Goal: Task Accomplishment & Management: Use online tool/utility

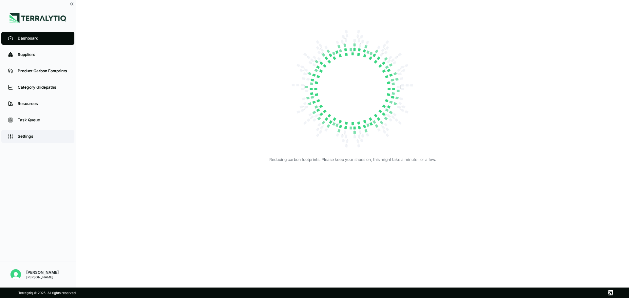
click at [61, 131] on link "Settings" at bounding box center [37, 136] width 73 height 13
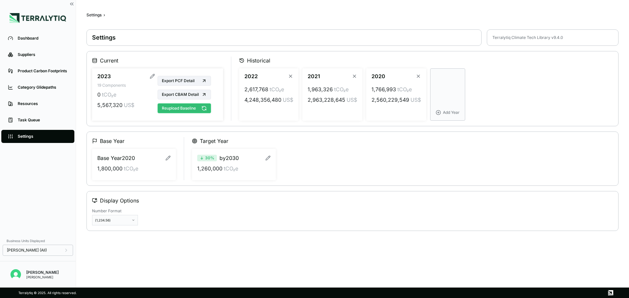
click at [197, 106] on button "Reupload Baseline" at bounding box center [184, 109] width 53 height 10
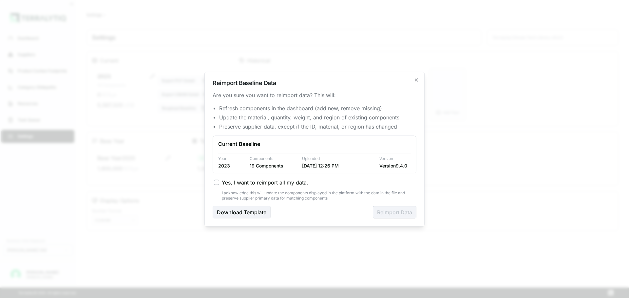
click at [242, 189] on div "Yes, I want to reimport all my data. I acknowledge this will update the compone…" at bounding box center [315, 190] width 204 height 22
click at [216, 180] on button "Yes, I want to reimport all my data." at bounding box center [216, 182] width 5 height 5
click at [387, 214] on button "Reimport Data" at bounding box center [395, 212] width 44 height 12
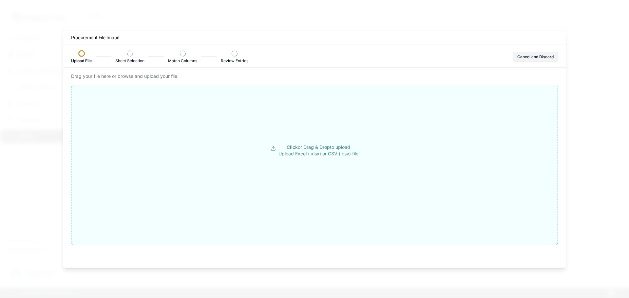
click at [293, 155] on p "Click or Drag & Drop to upload Upload Excel (.xlsx) or CSV (.csv) file" at bounding box center [318, 150] width 80 height 13
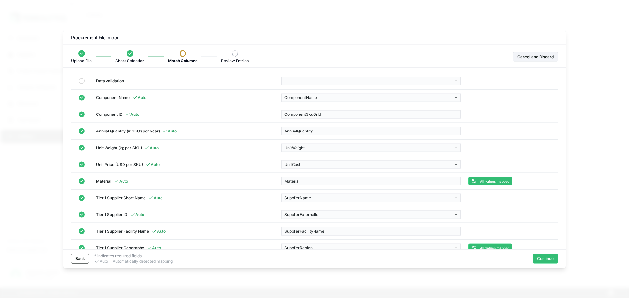
click at [208, 94] on td "Component Name Auto" at bounding box center [184, 97] width 185 height 17
click at [459, 98] on body "Dashboard Suppliers Product Carbon Footprints Category Glidepaths Resources Tas…" at bounding box center [314, 149] width 629 height 298
click at [456, 99] on body "Dashboard Suppliers Product Carbon Footprints Category Glidepaths Resources Tas…" at bounding box center [314, 149] width 629 height 298
click at [489, 96] on td at bounding box center [510, 97] width 93 height 17
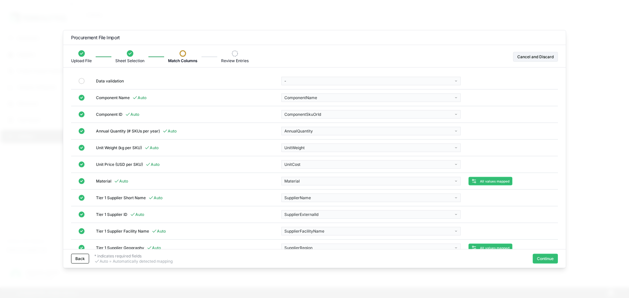
click at [489, 96] on td at bounding box center [510, 97] width 93 height 17
click at [385, 112] on body "Dashboard Suppliers Product Carbon Footprints Category Glidepaths Resources Tas…" at bounding box center [314, 149] width 629 height 298
click at [113, 115] on div "Component ID Auto" at bounding box center [185, 114] width 178 height 5
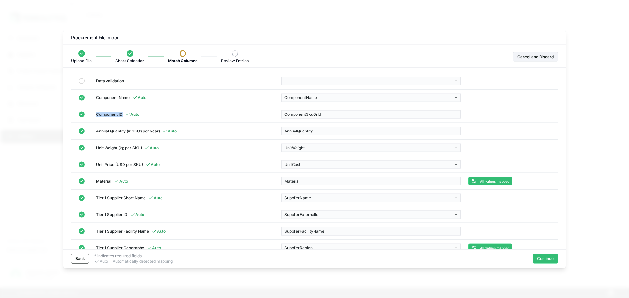
click at [113, 115] on div "Component ID Auto" at bounding box center [185, 114] width 178 height 5
click at [132, 116] on span "Auto" at bounding box center [132, 114] width 14 height 5
click at [129, 115] on icon at bounding box center [127, 114] width 5 height 5
click at [108, 113] on div "Component ID Auto" at bounding box center [185, 114] width 178 height 5
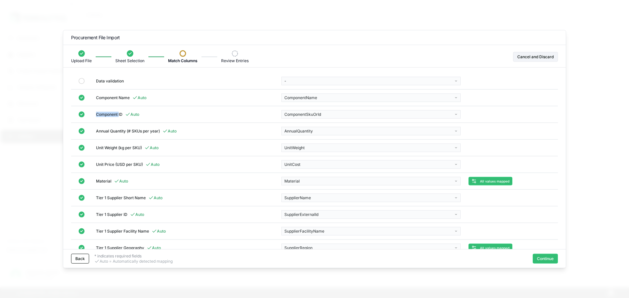
click at [108, 113] on div "Component ID Auto" at bounding box center [185, 114] width 178 height 5
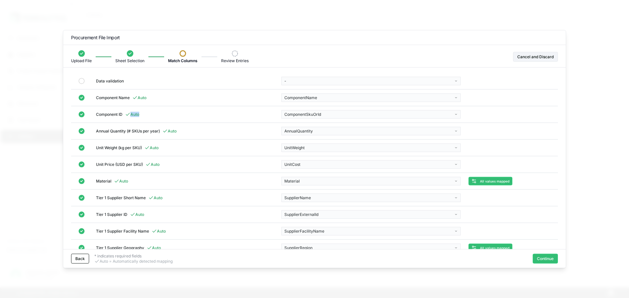
click at [141, 115] on div "Component ID Auto" at bounding box center [185, 114] width 178 height 5
click at [143, 115] on div "Component ID Auto" at bounding box center [185, 114] width 178 height 5
click at [136, 115] on span "Auto" at bounding box center [132, 114] width 14 height 5
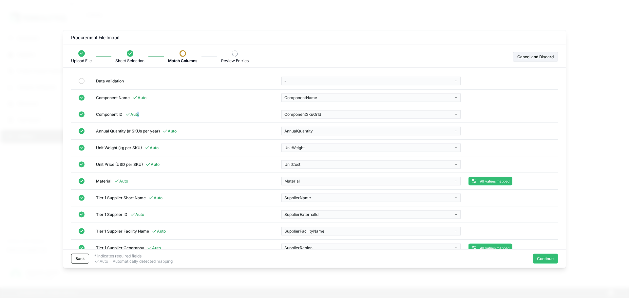
click at [135, 114] on span "Auto" at bounding box center [132, 114] width 14 height 5
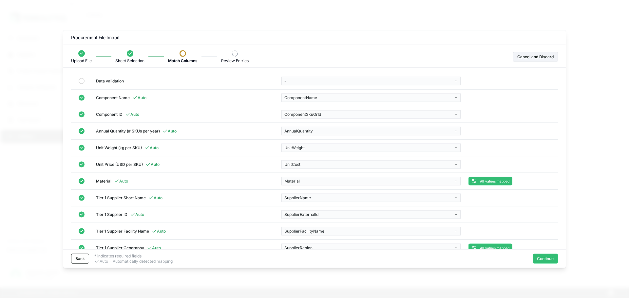
click at [135, 114] on span "Auto" at bounding box center [132, 114] width 14 height 5
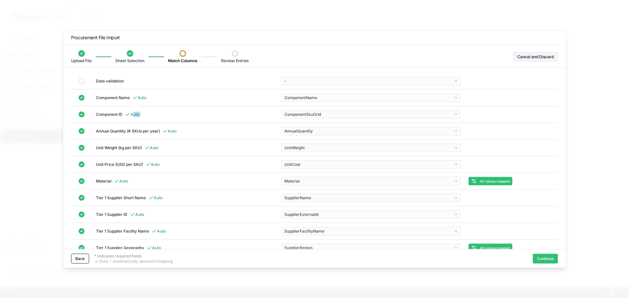
drag, startPoint x: 92, startPoint y: 115, endPoint x: 139, endPoint y: 114, distance: 46.8
click at [139, 115] on td "Component ID Auto" at bounding box center [184, 114] width 185 height 17
click at [156, 114] on div "Component ID Auto" at bounding box center [185, 114] width 178 height 5
click at [116, 113] on div "Component ID Auto" at bounding box center [185, 114] width 178 height 5
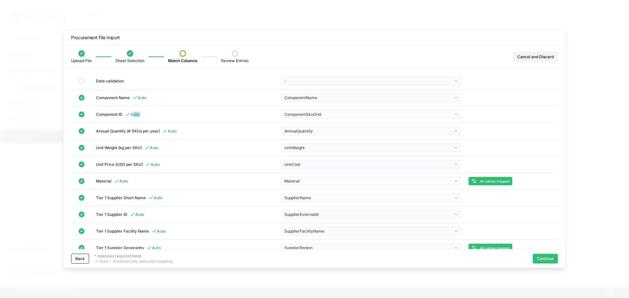
click at [116, 113] on div "Component ID Auto" at bounding box center [185, 114] width 178 height 5
click at [108, 115] on div "Component ID Auto" at bounding box center [185, 114] width 178 height 5
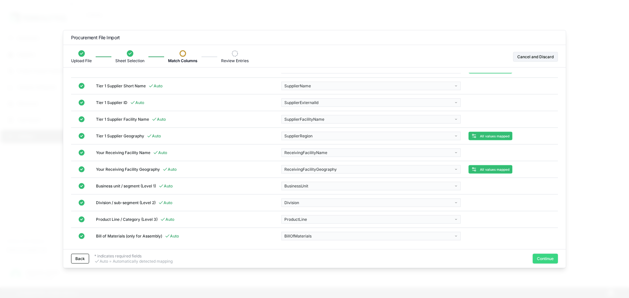
click at [535, 262] on button "Continue" at bounding box center [545, 259] width 25 height 10
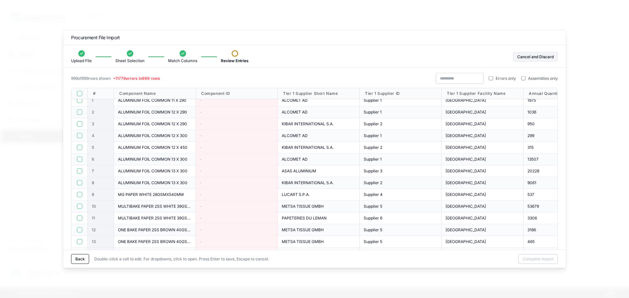
scroll to position [0, 0]
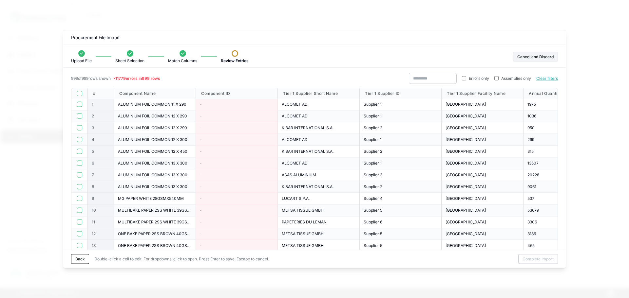
click at [81, 93] on button "button" at bounding box center [79, 93] width 5 height 5
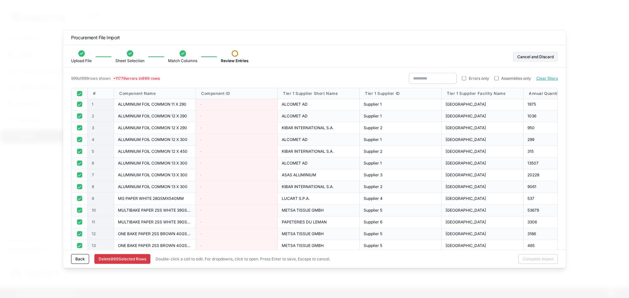
click at [80, 93] on button "button" at bounding box center [79, 93] width 5 height 5
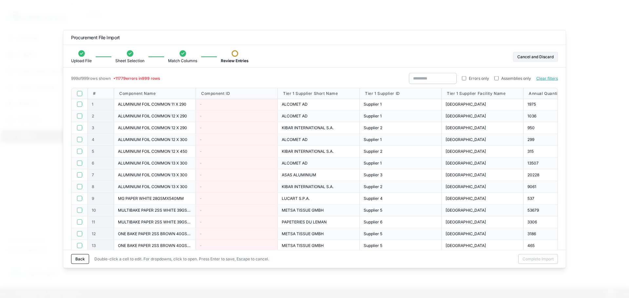
click at [70, 259] on div "Back Double-click a cell to edit. For dropdowns, click to open. Press Enter to …" at bounding box center [314, 259] width 502 height 18
click at [74, 260] on button "Back" at bounding box center [80, 259] width 18 height 10
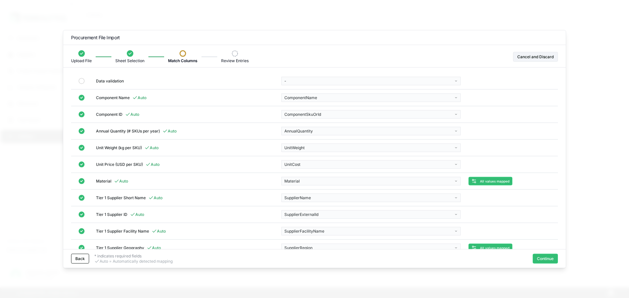
click at [74, 260] on button "Back" at bounding box center [80, 259] width 18 height 10
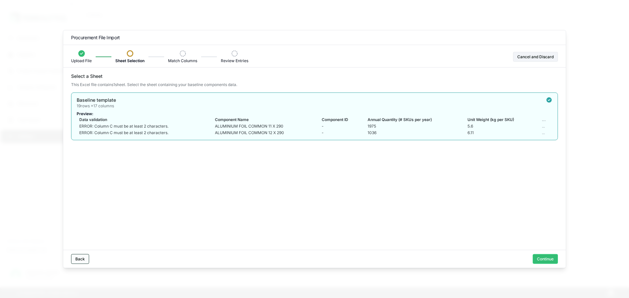
click at [80, 259] on button "Back" at bounding box center [80, 259] width 18 height 10
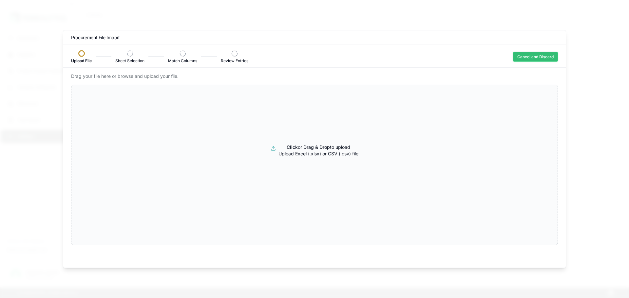
click at [532, 56] on button "Cancel and Discard" at bounding box center [535, 57] width 45 height 10
